Goal: Check status: Check status

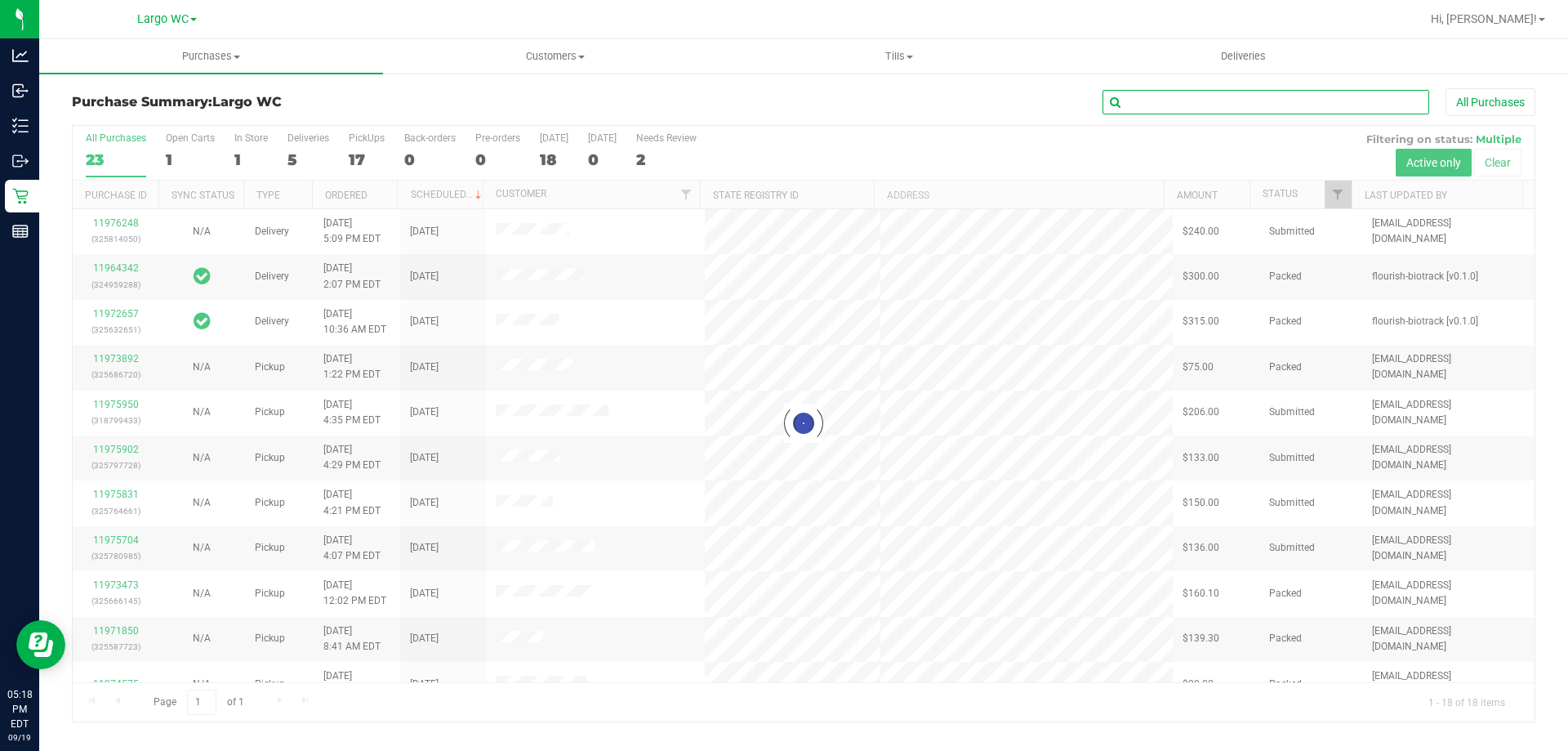
click at [1185, 94] on input "text" at bounding box center [1266, 102] width 327 height 25
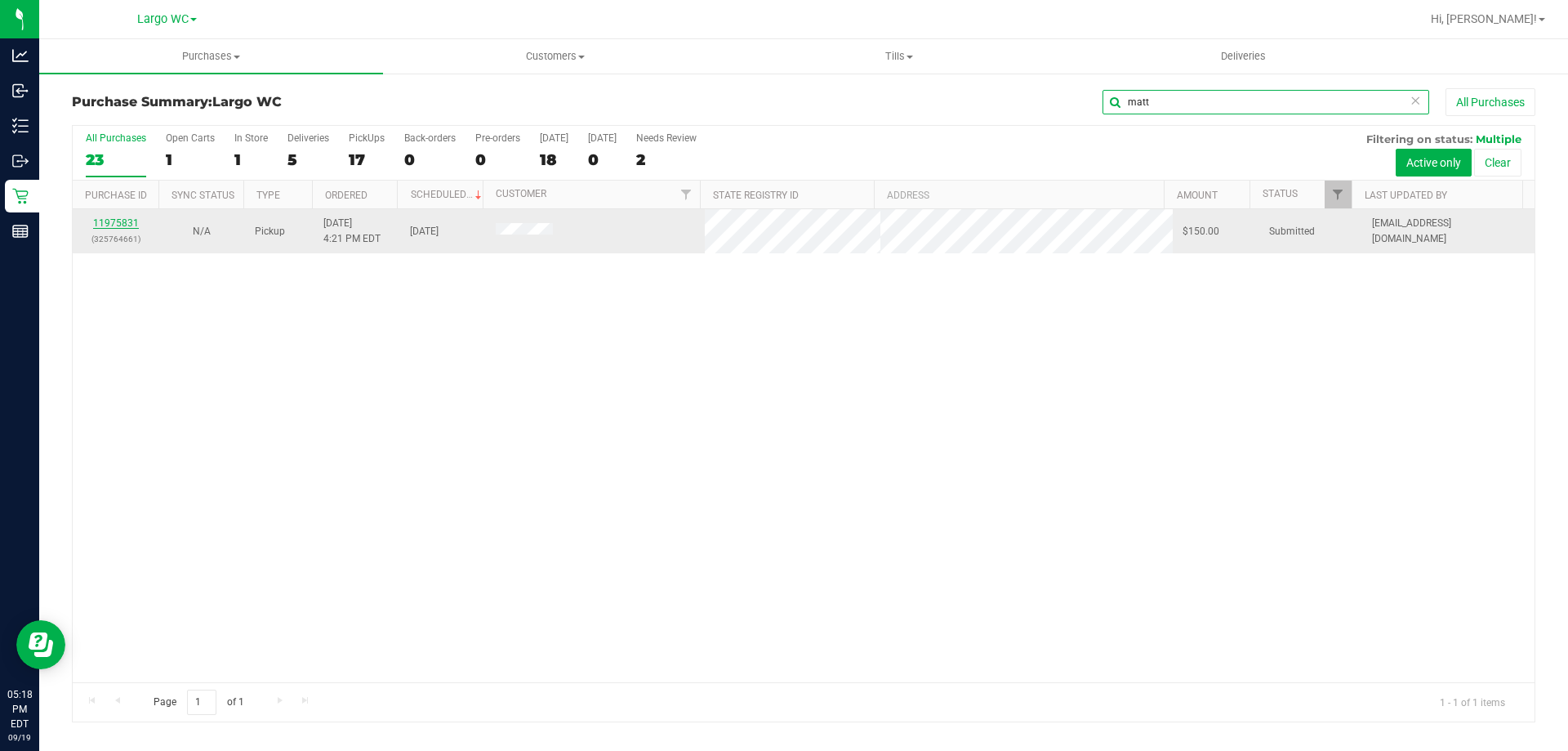
type input "matt"
click at [117, 223] on link "11975831" at bounding box center [116, 223] width 46 height 11
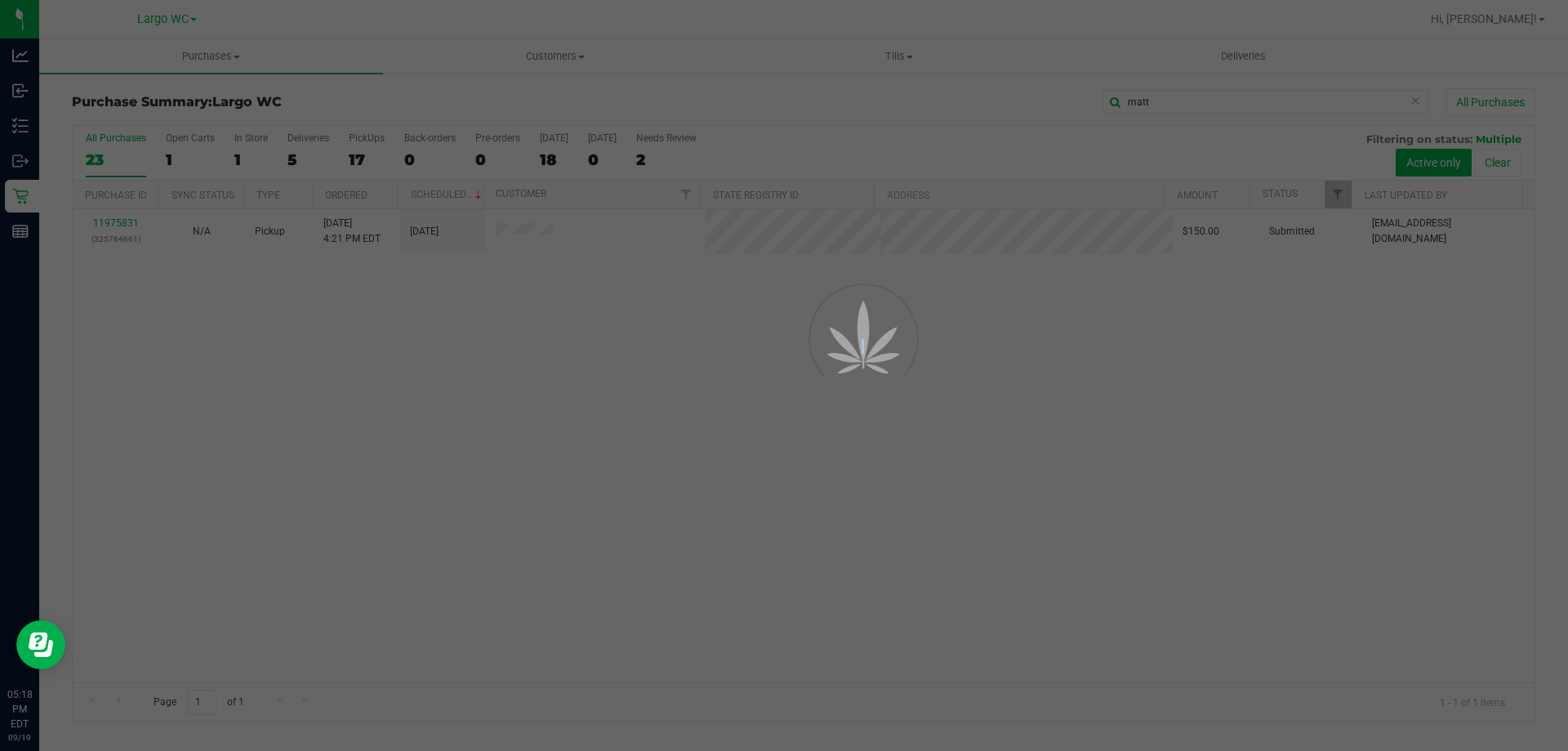
click at [117, 223] on div at bounding box center [784, 376] width 1568 height 751
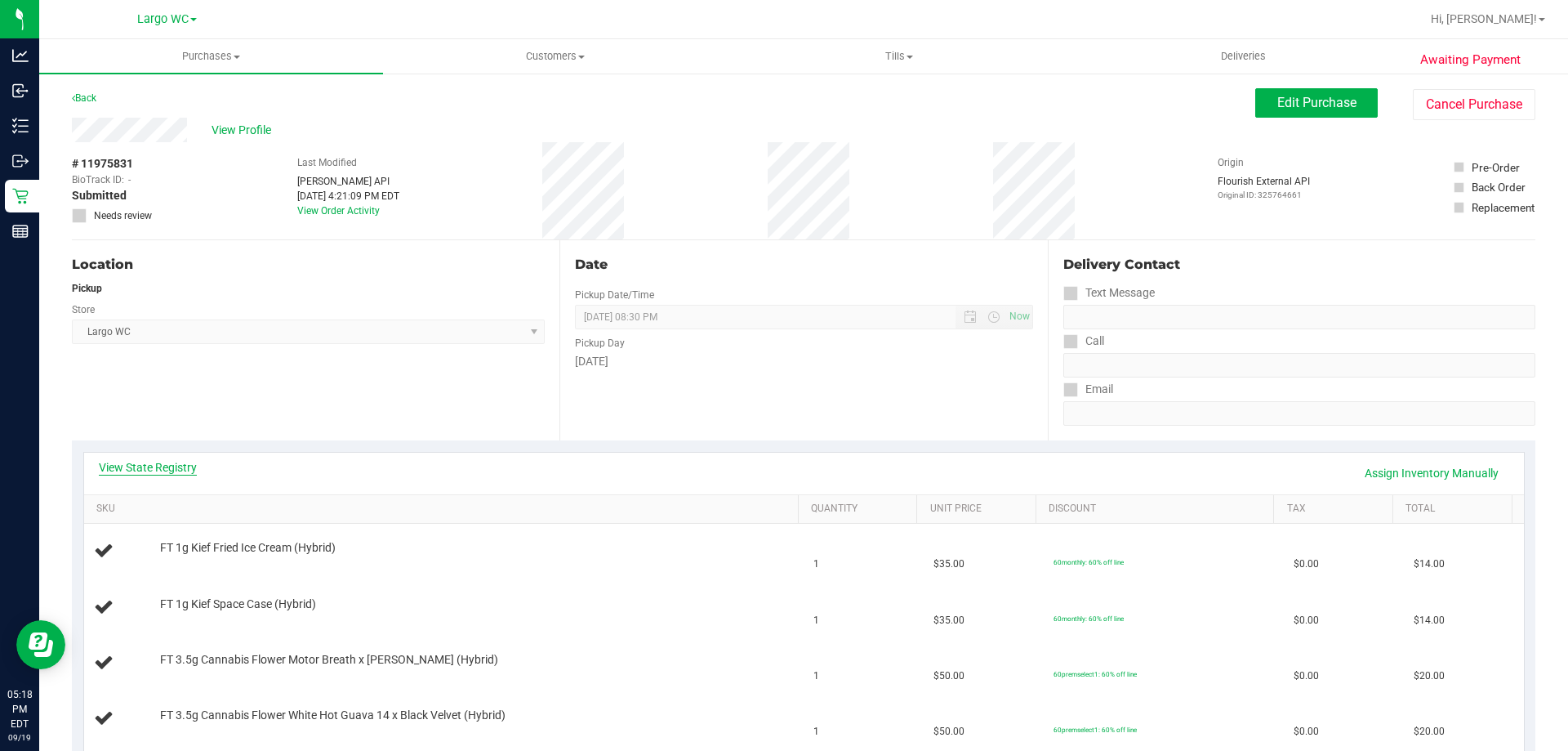
click at [166, 463] on link "View State Registry" at bounding box center [147, 467] width 98 height 16
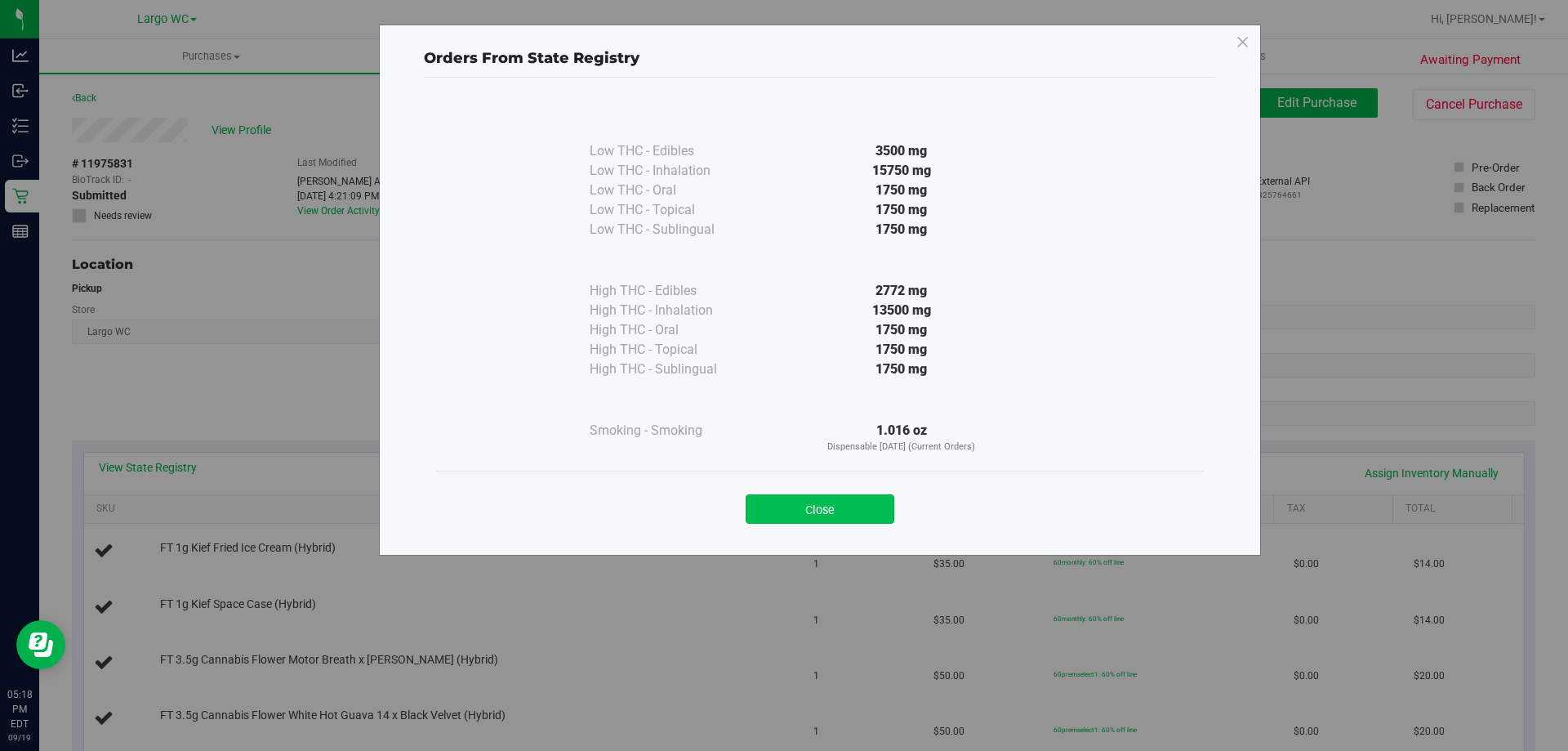
click at [836, 509] on button "Close" at bounding box center [820, 509] width 148 height 29
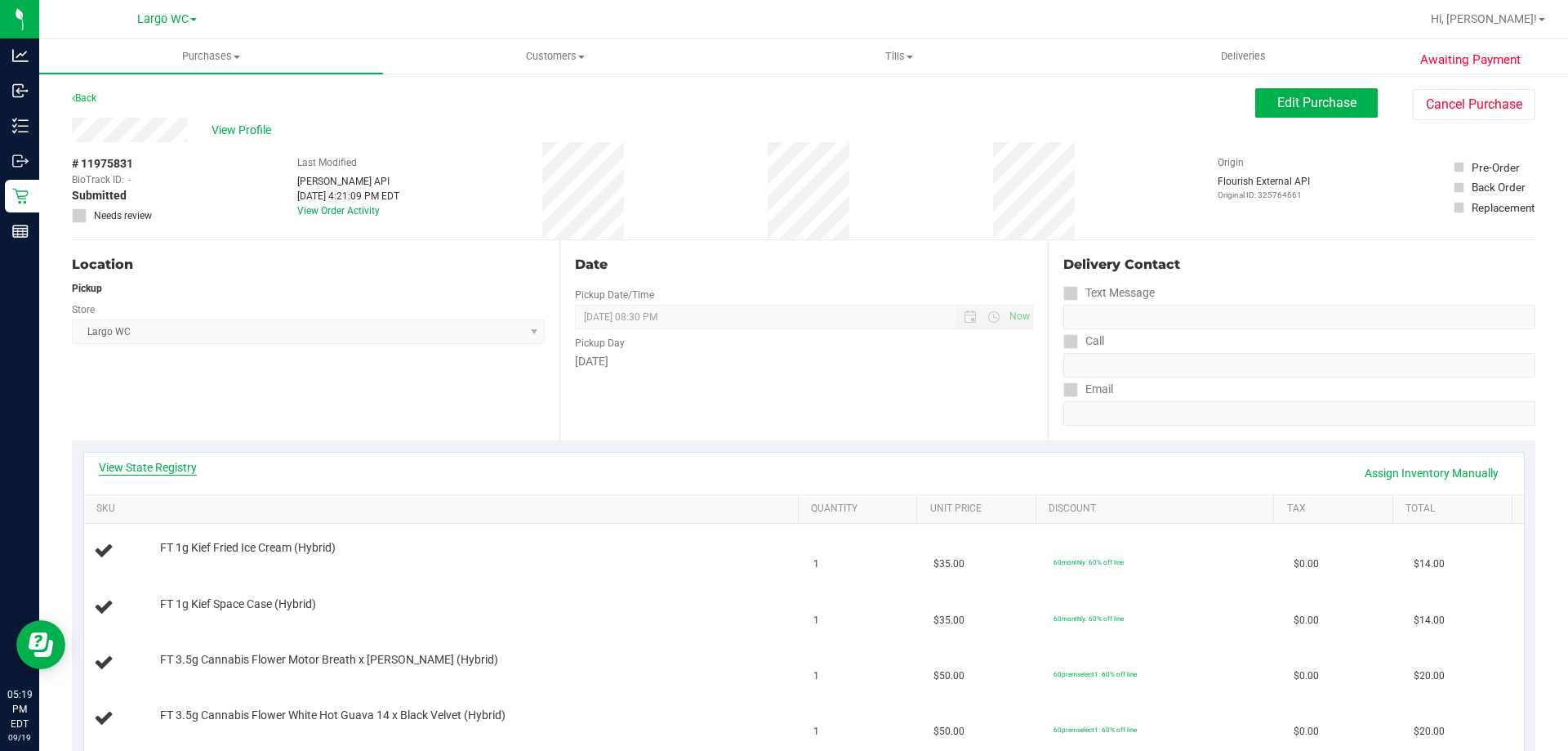
click at [150, 469] on link "View State Registry" at bounding box center [147, 467] width 98 height 16
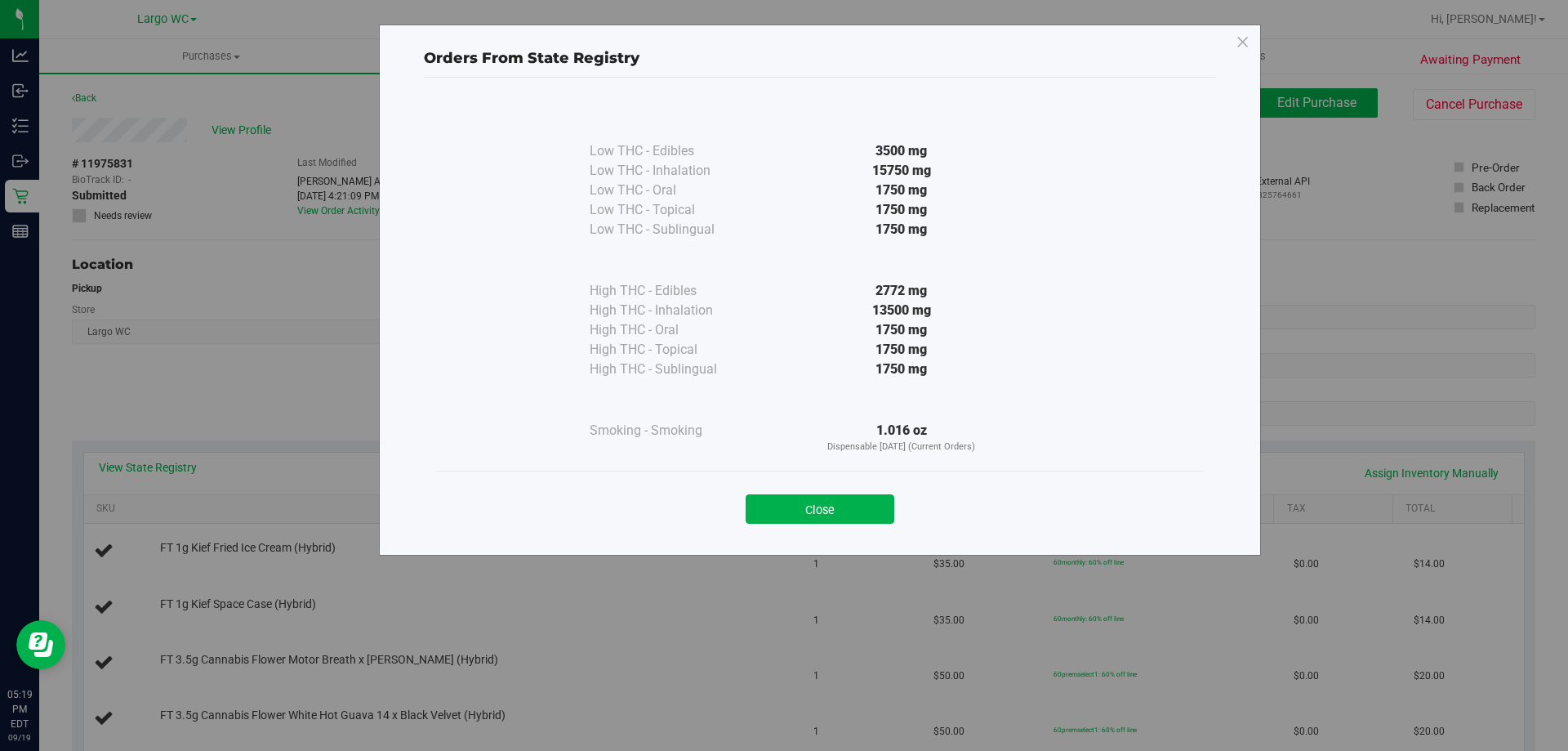
click at [820, 492] on div "Close" at bounding box center [821, 504] width 744 height 41
click at [830, 514] on button "Close" at bounding box center [820, 509] width 148 height 29
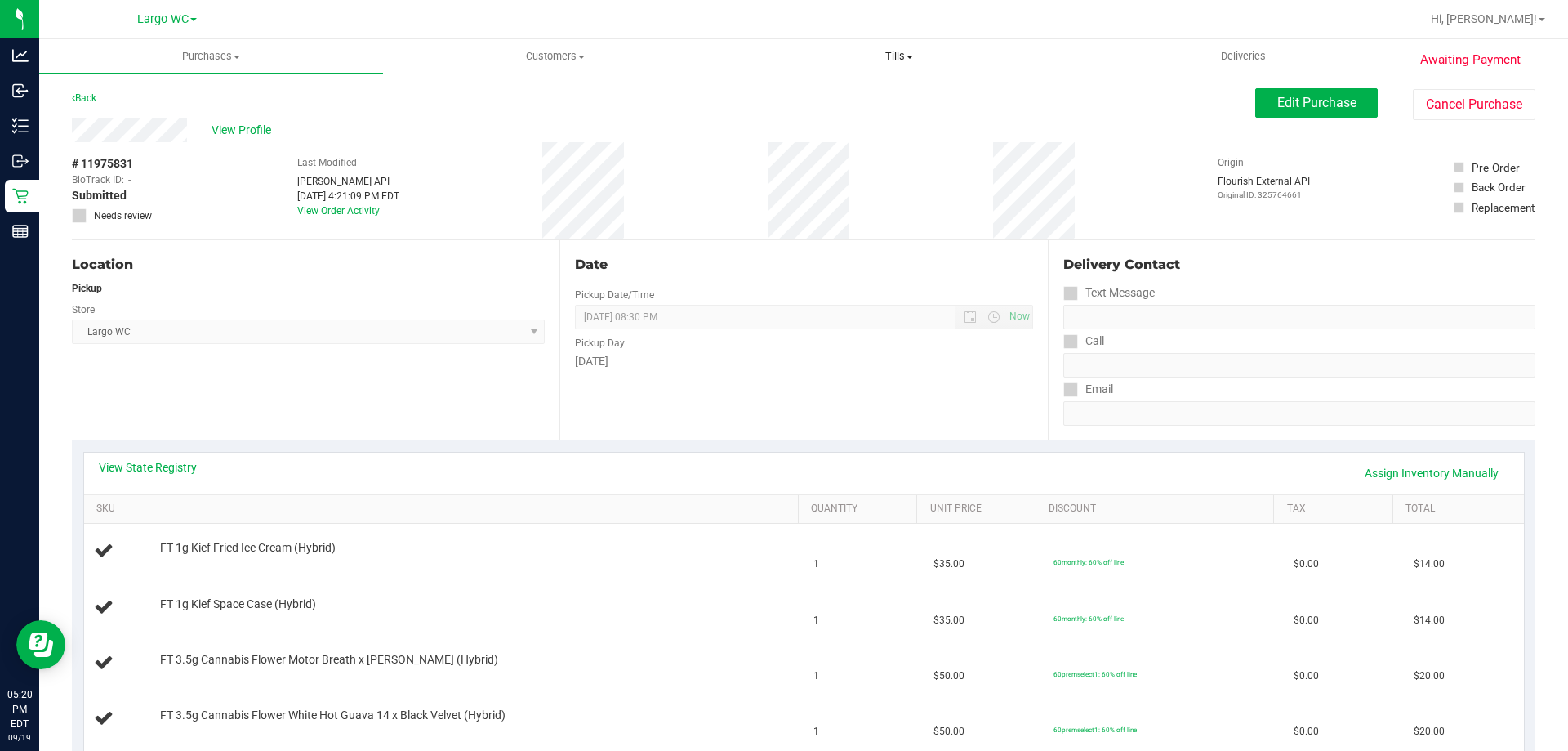
click at [739, 63] on span "Tills" at bounding box center [899, 57] width 343 height 15
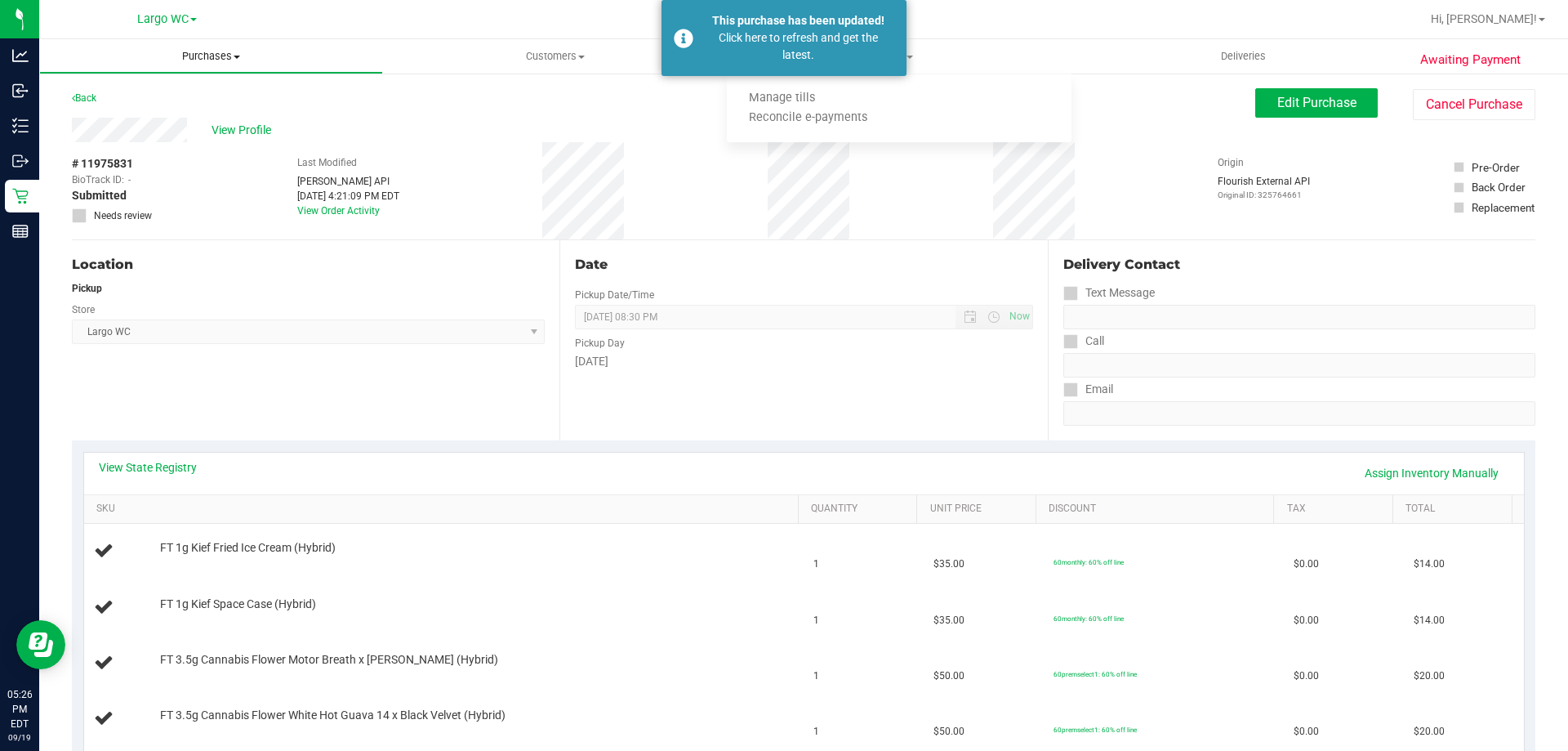
click at [192, 51] on span "Purchases" at bounding box center [212, 57] width 343 height 15
click at [85, 136] on span "All purchases" at bounding box center [97, 137] width 116 height 14
